Goal: Transaction & Acquisition: Purchase product/service

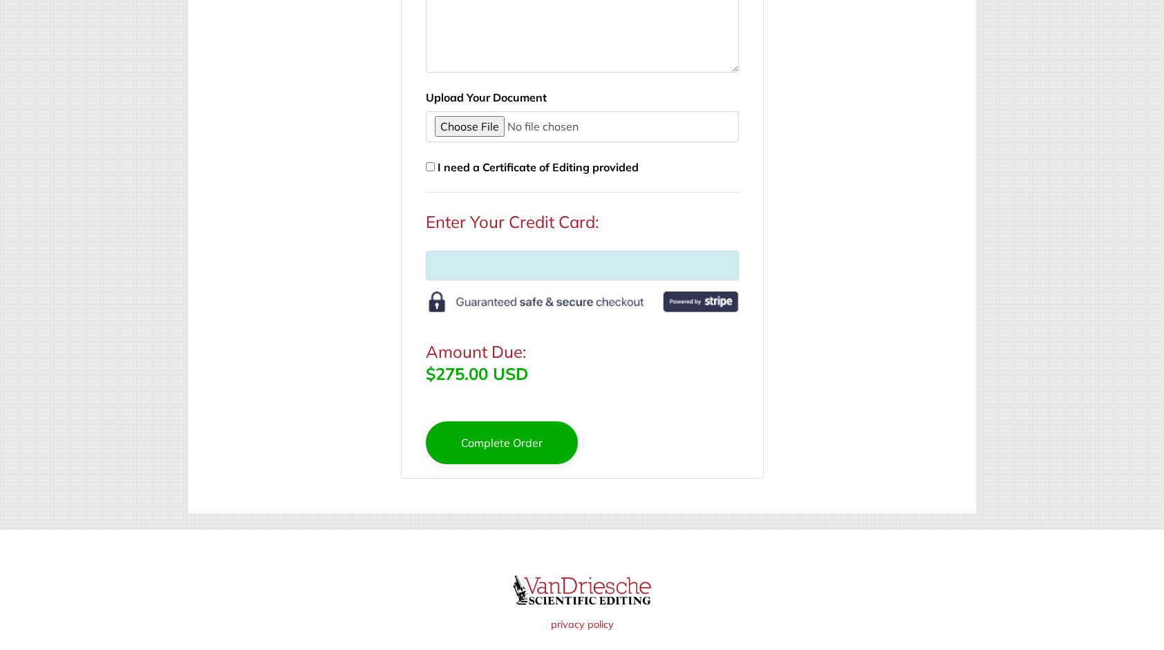
scroll to position [572, 0]
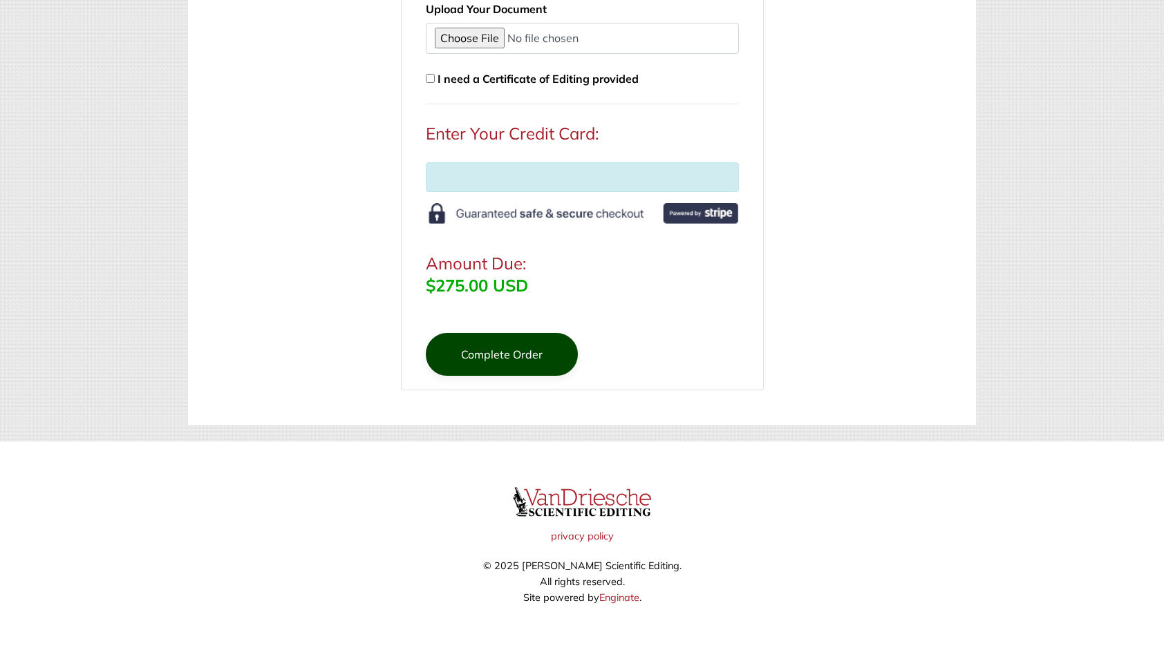
click at [511, 345] on button "Complete Order" at bounding box center [502, 354] width 152 height 43
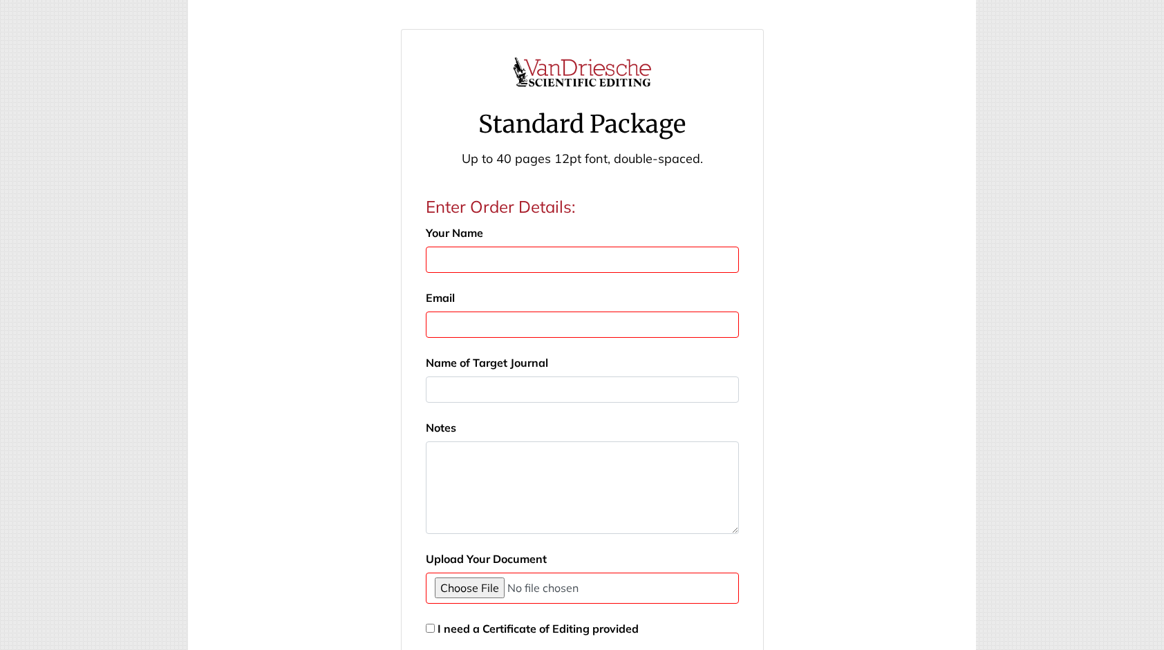
scroll to position [0, 0]
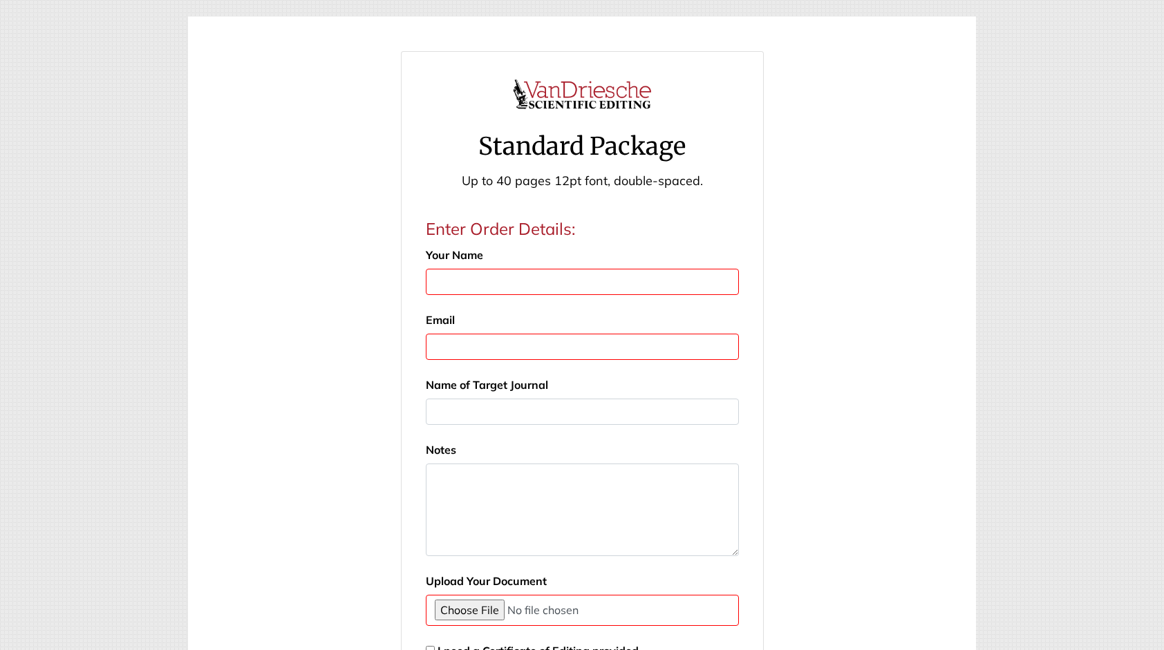
click at [576, 93] on img at bounding box center [582, 94] width 138 height 52
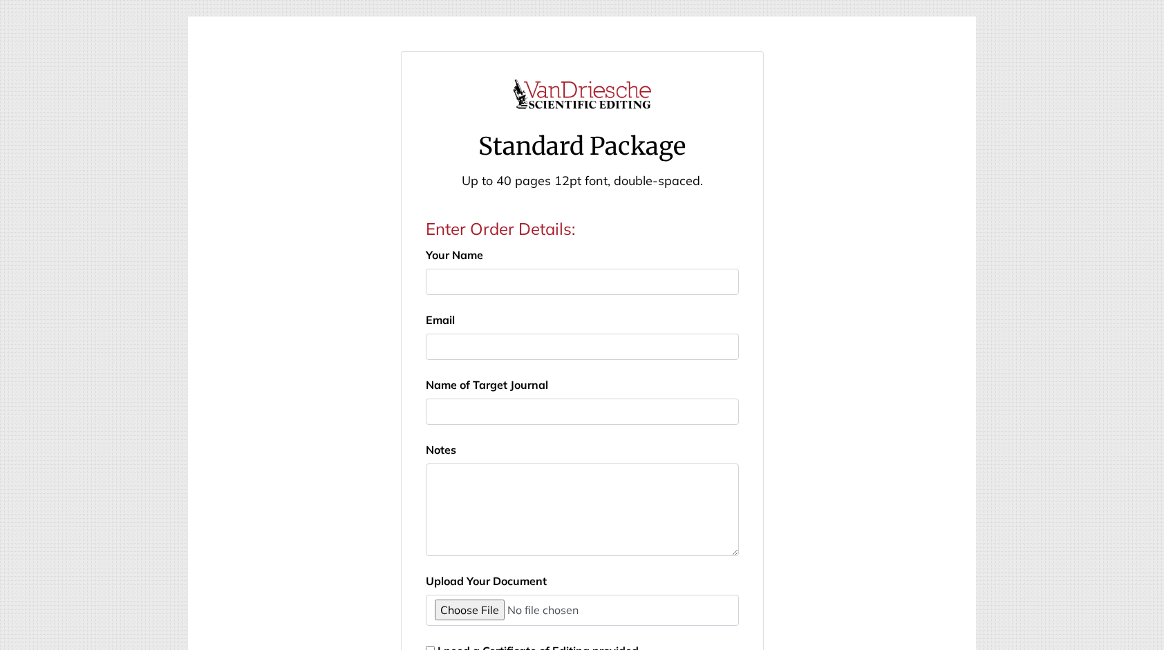
click at [542, 93] on img at bounding box center [582, 94] width 138 height 52
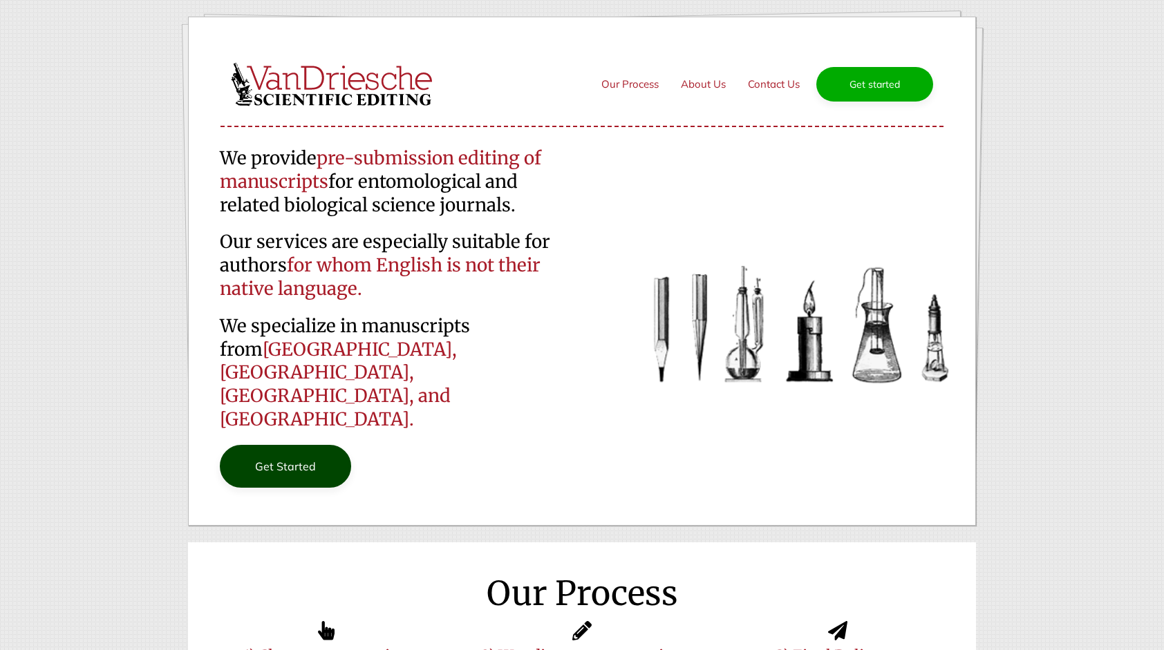
click at [276, 445] on link "Get Started" at bounding box center [285, 466] width 131 height 43
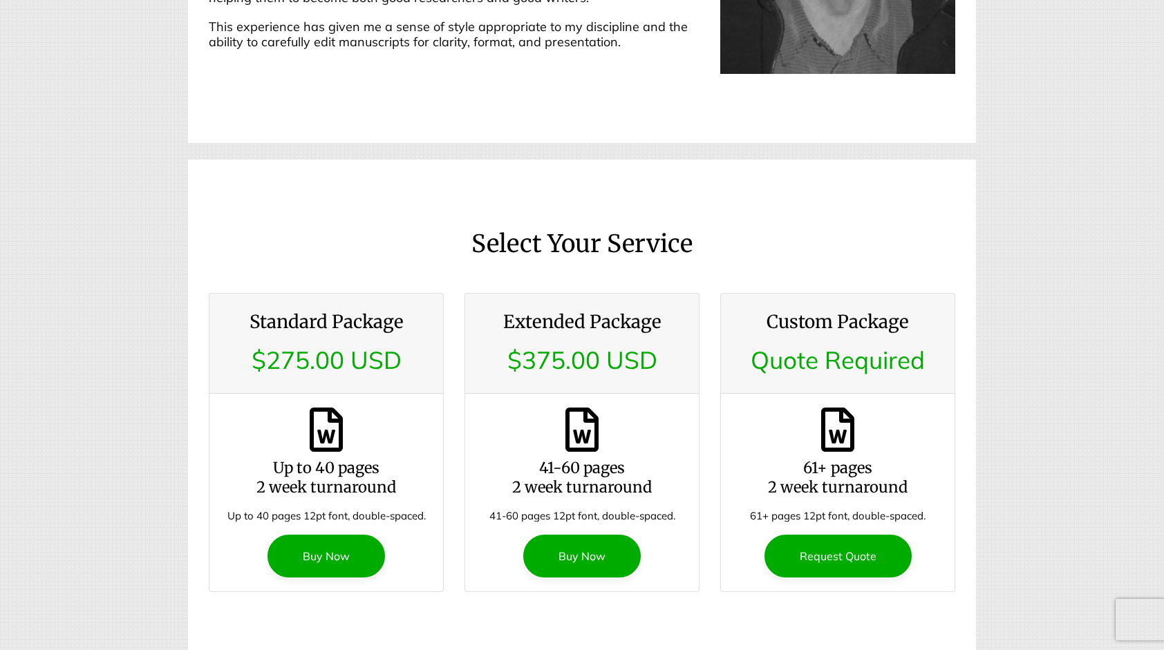
scroll to position [1564, 0]
